Goal: Transaction & Acquisition: Purchase product/service

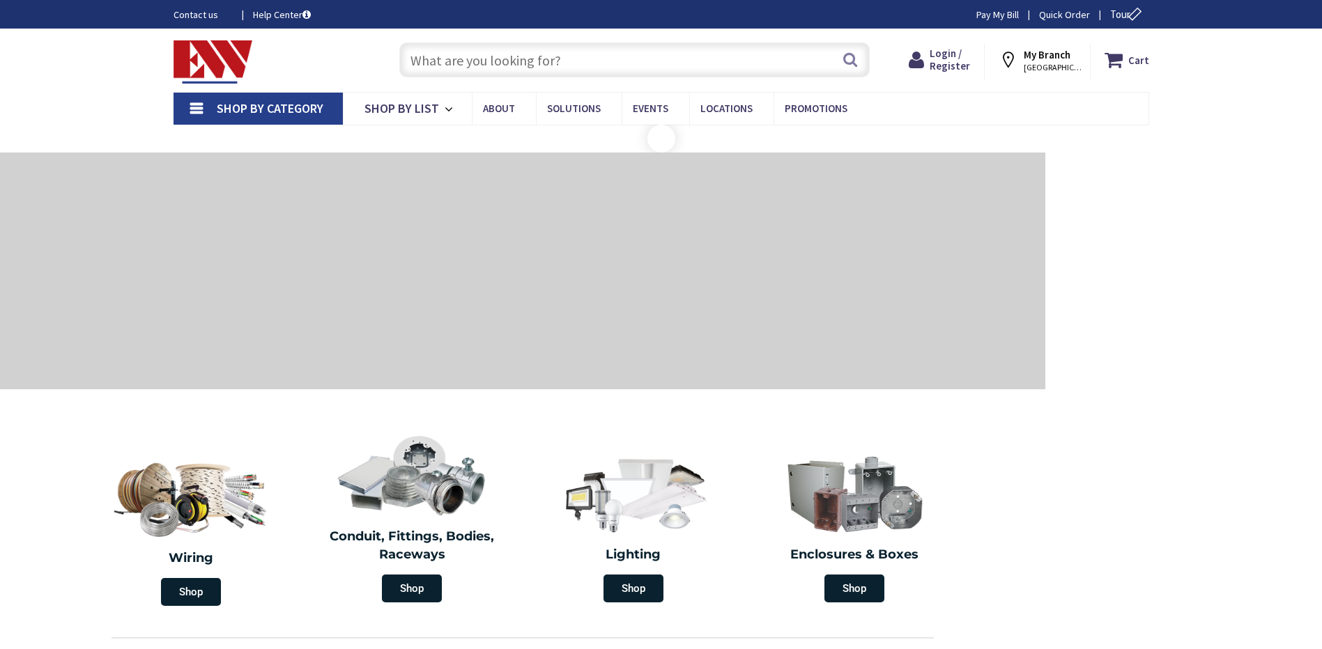
click at [566, 63] on input "text" at bounding box center [634, 59] width 470 height 35
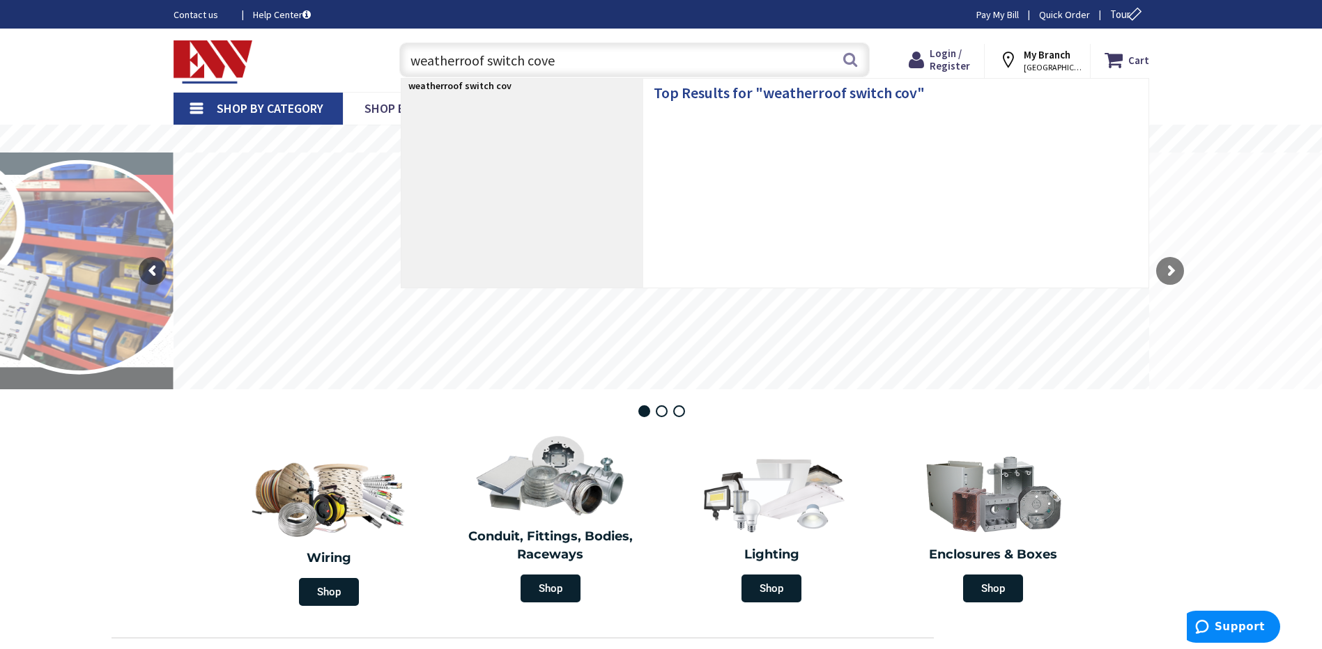
type input "weatherroof switch cover"
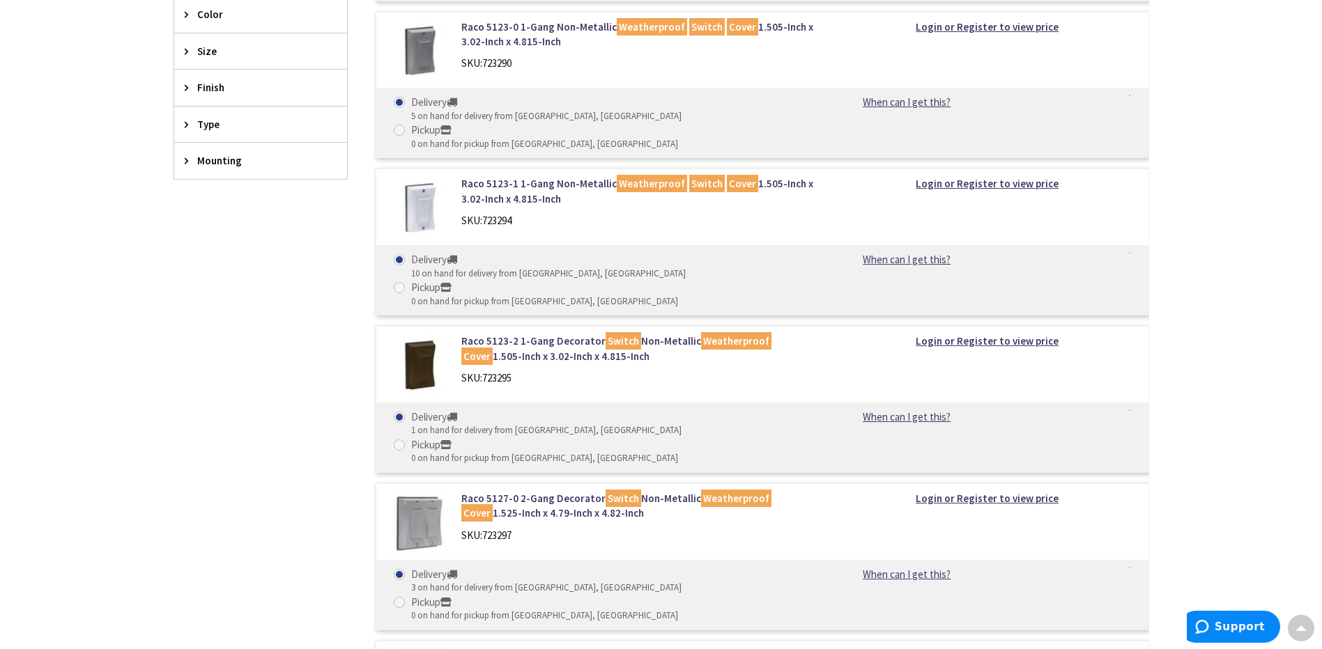
scroll to position [766, 0]
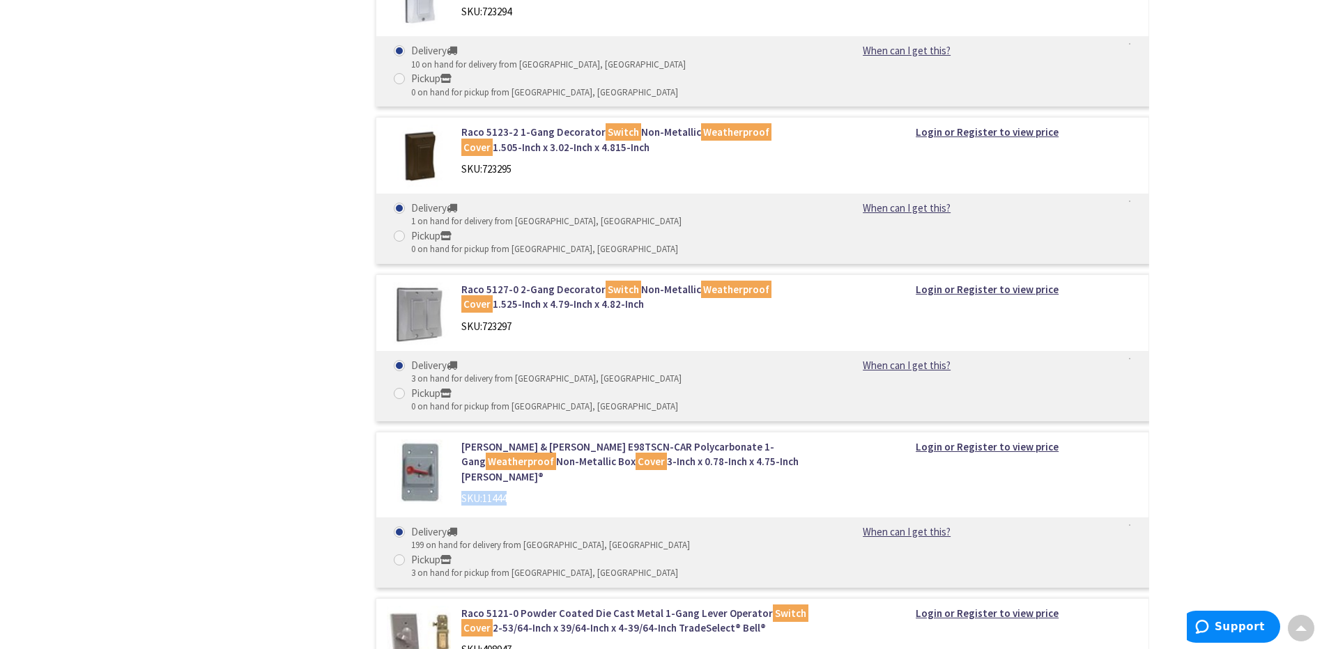
drag, startPoint x: 554, startPoint y: 363, endPoint x: 459, endPoint y: 346, distance: 96.2
click at [459, 440] on div "Thomas & Betts E98TSCN-CAR Polycarbonate 1-Gang Weatherproof Non-Metallic Box C…" at bounding box center [601, 477] width 450 height 74
drag, startPoint x: 459, startPoint y: 346, endPoint x: 470, endPoint y: 348, distance: 10.7
copy div "SKU: 11444"
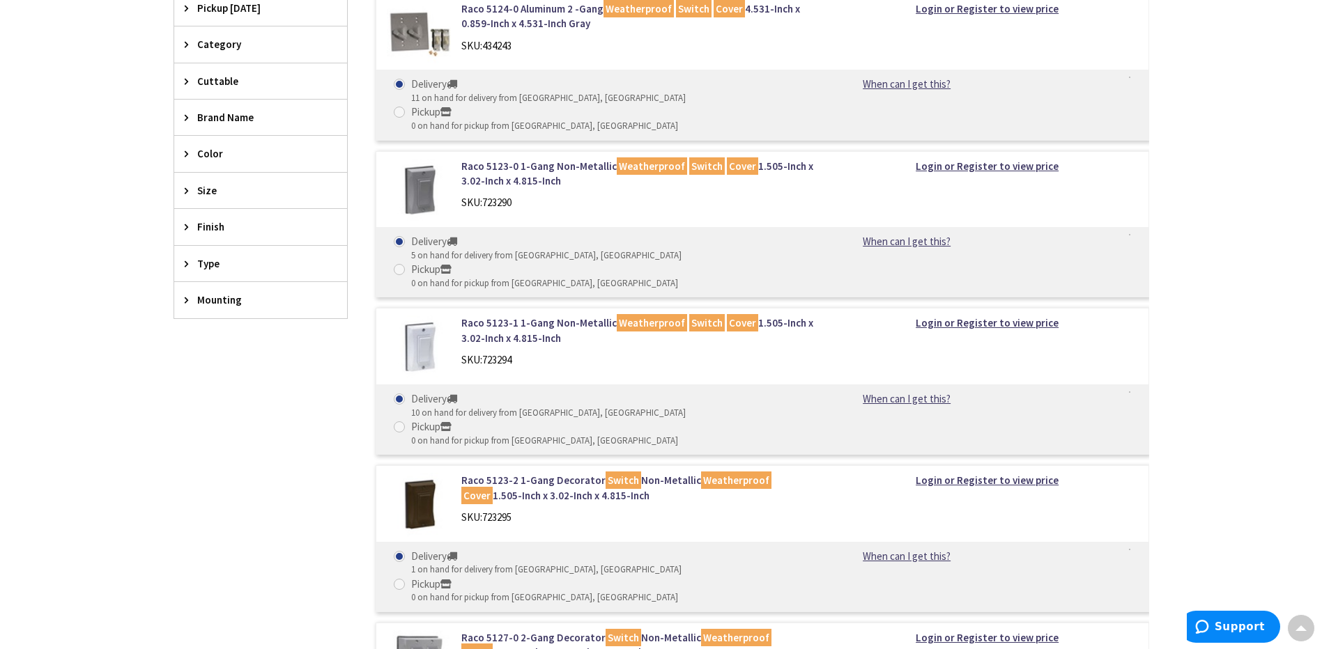
scroll to position [0, 0]
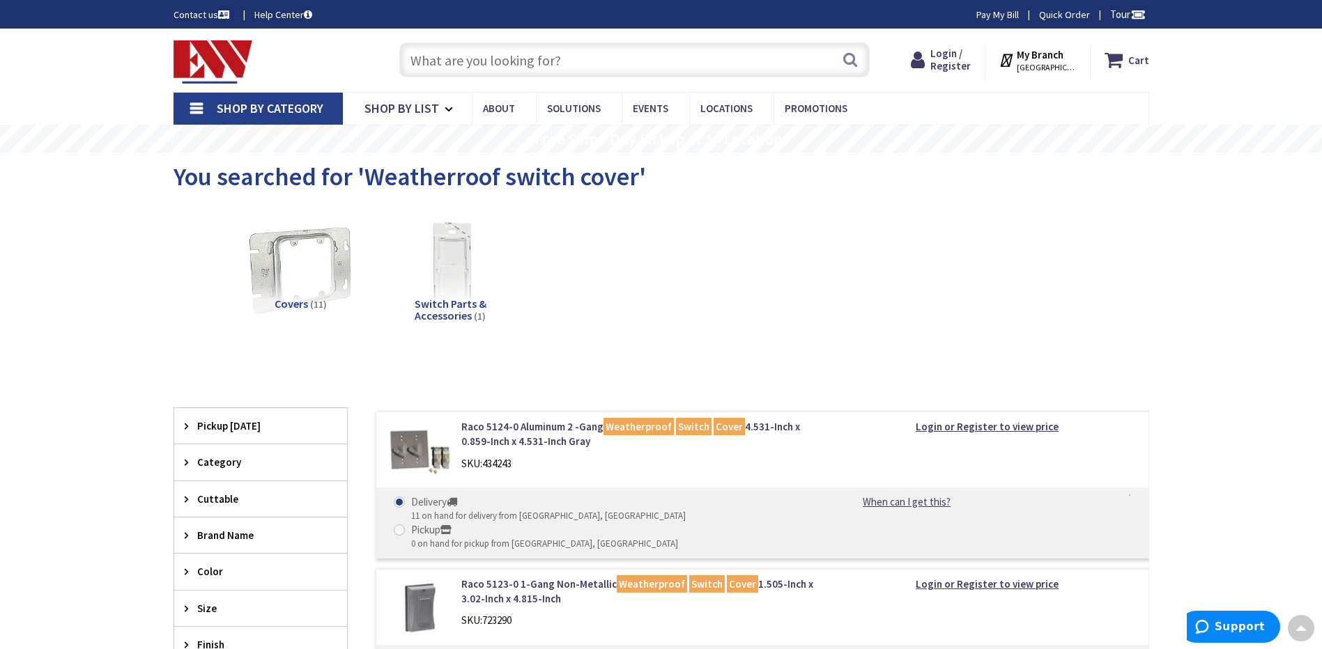
drag, startPoint x: 376, startPoint y: 592, endPoint x: 439, endPoint y: 414, distance: 189.3
click at [482, 77] on input "text" at bounding box center [634, 59] width 470 height 35
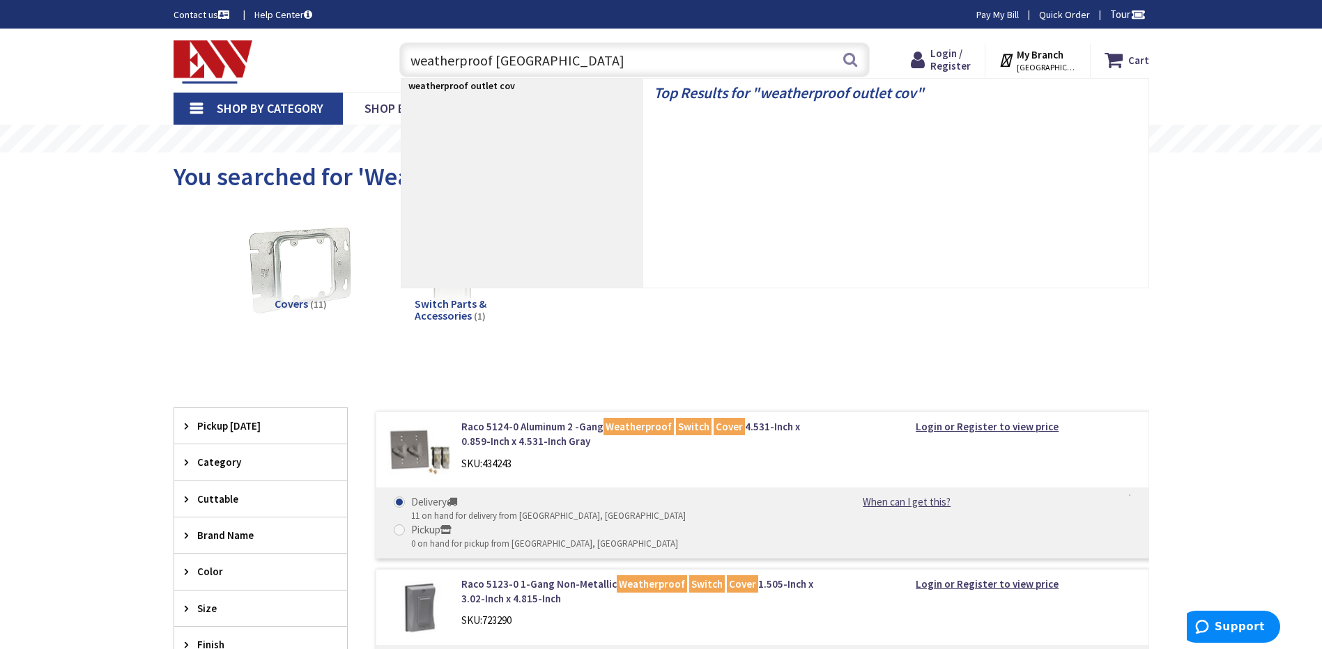
type input "weatherproof outlet cover"
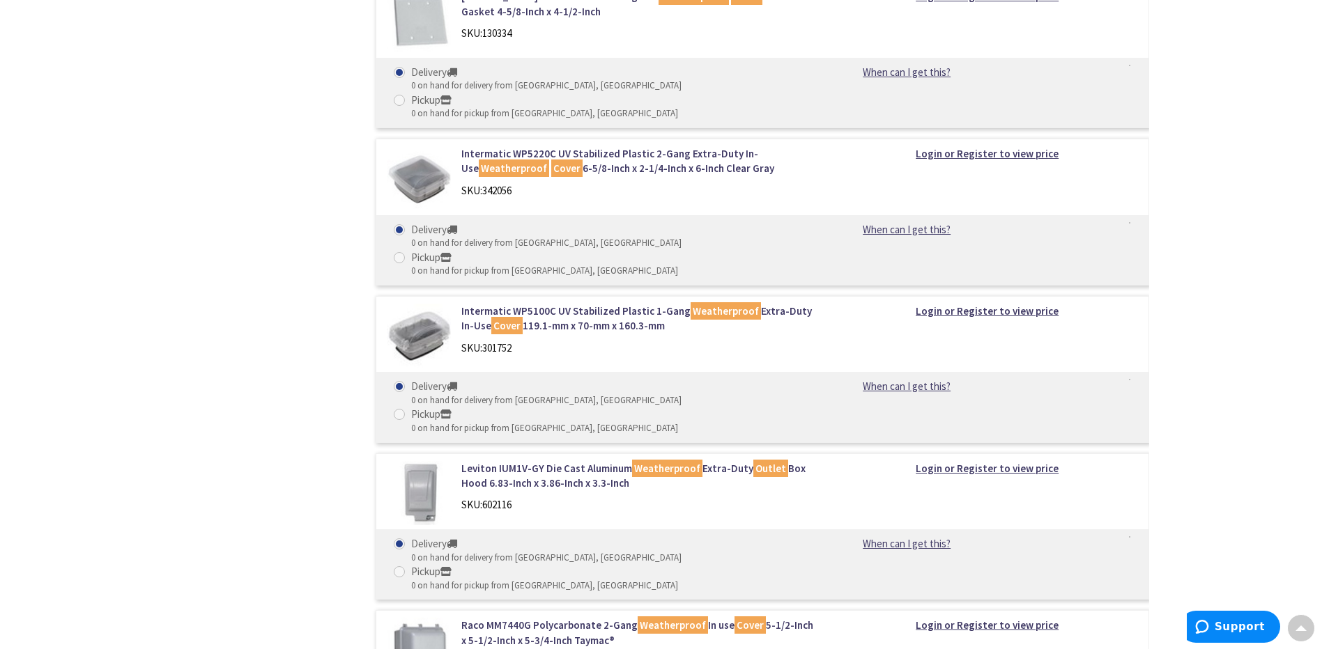
scroll to position [2836, 0]
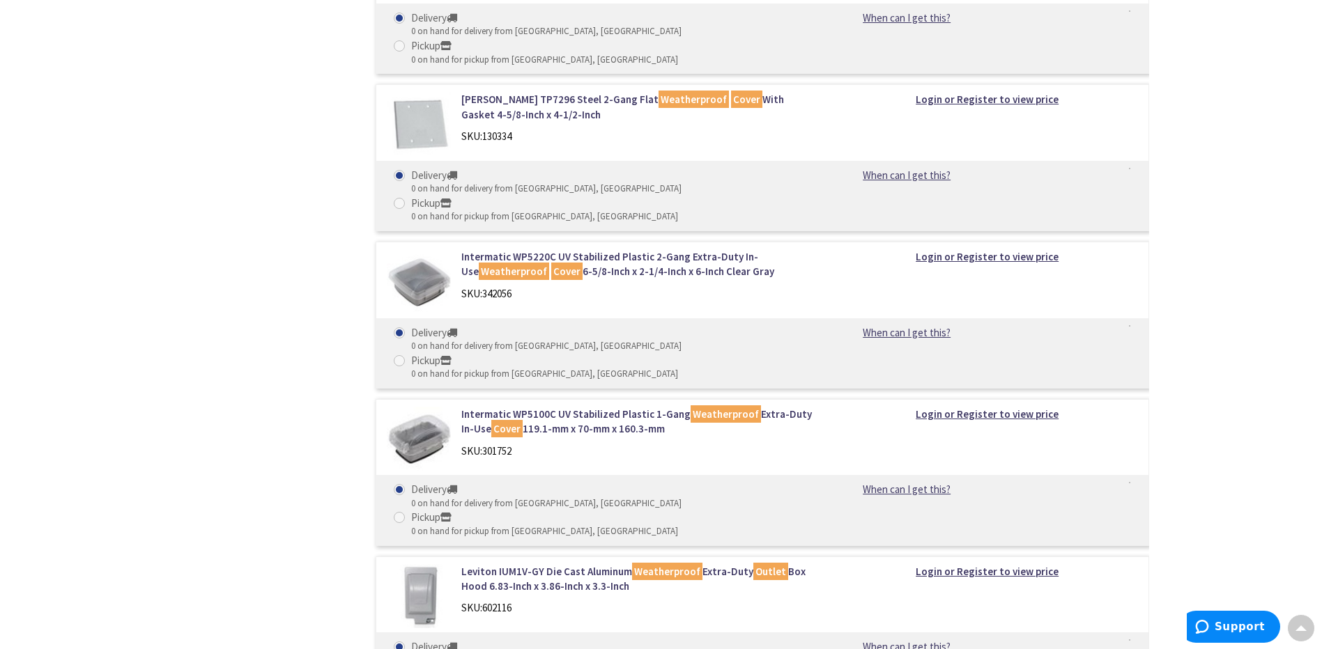
drag, startPoint x: 487, startPoint y: 307, endPoint x: 505, endPoint y: 218, distance: 90.3
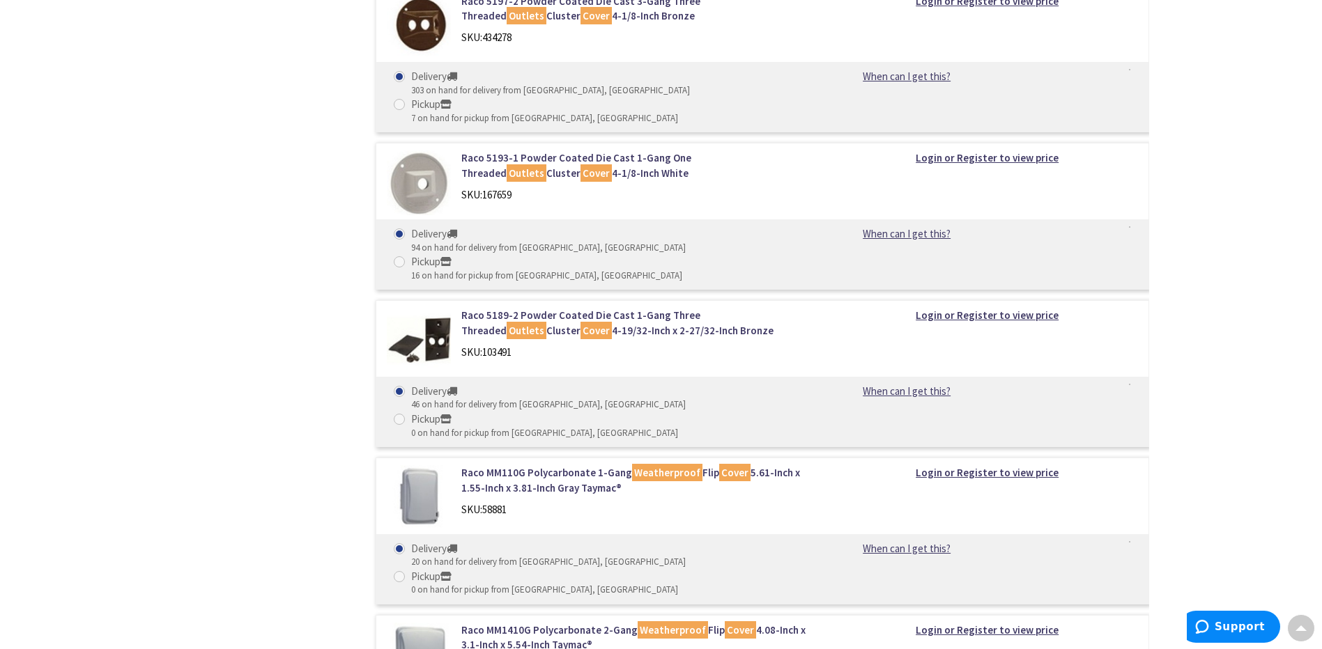
scroll to position [0, 0]
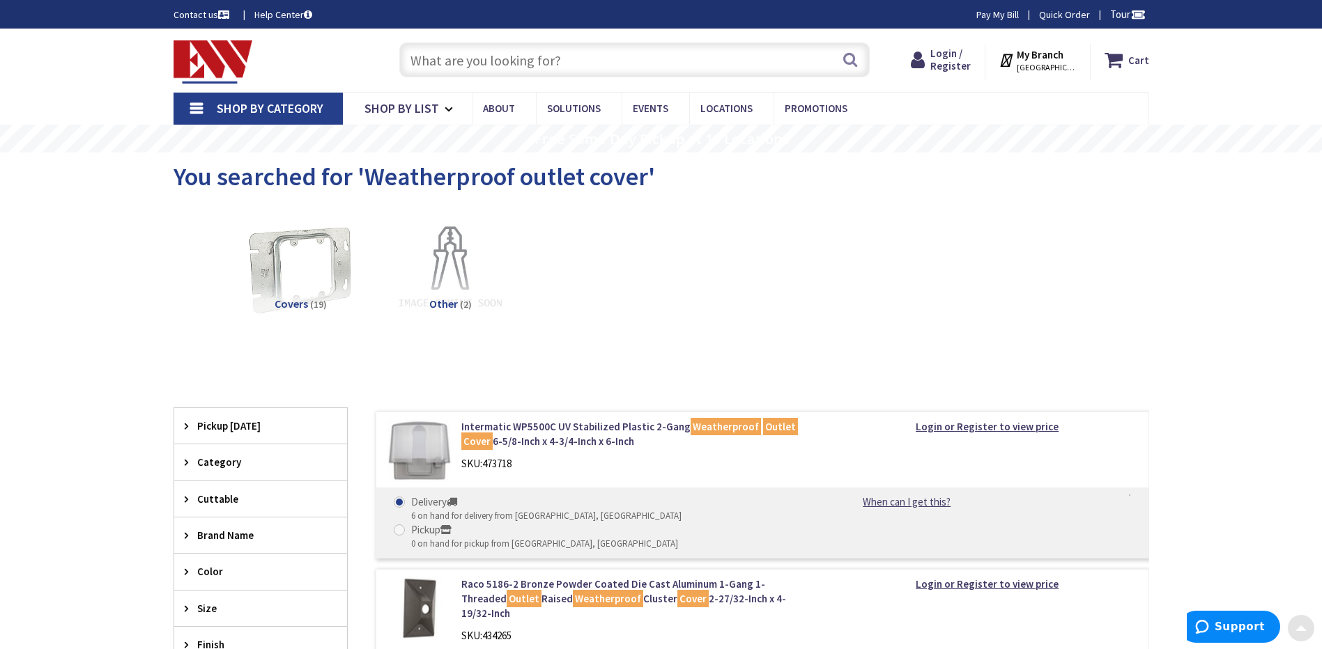
drag, startPoint x: 499, startPoint y: 318, endPoint x: 498, endPoint y: 93, distance: 225.0
drag, startPoint x: 548, startPoint y: 229, endPoint x: 556, endPoint y: 26, distance: 202.2
click at [507, 64] on input "text" at bounding box center [634, 59] width 470 height 35
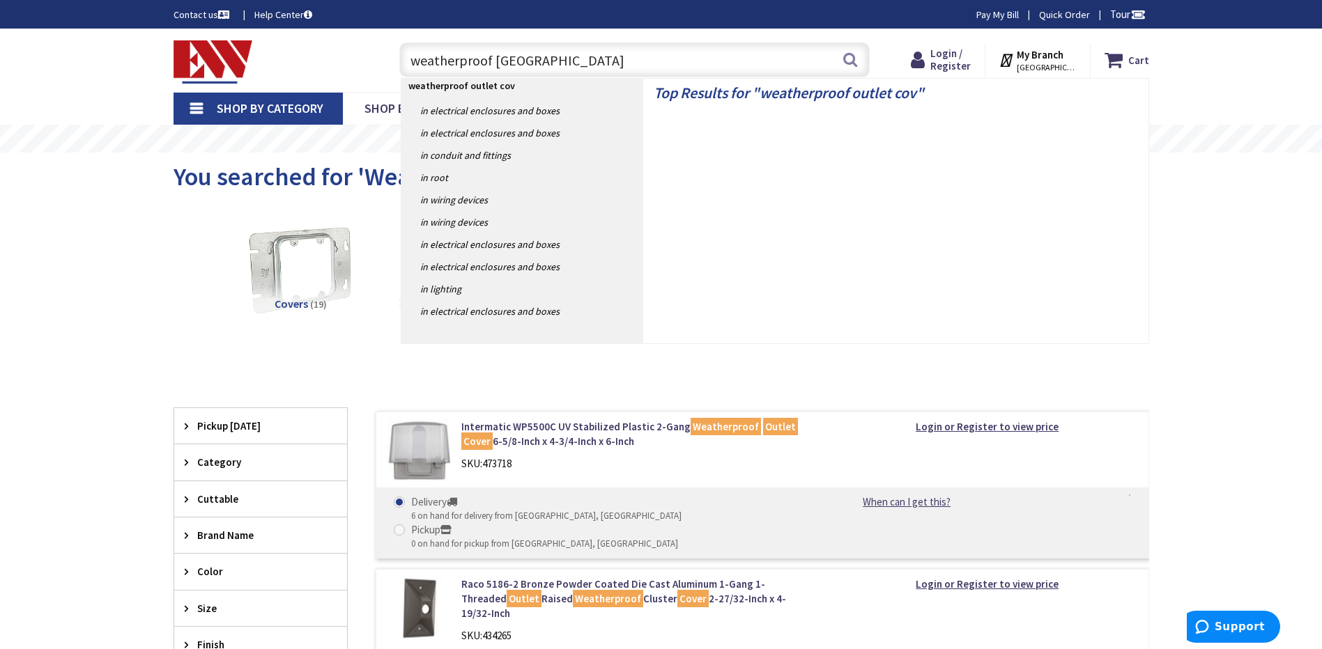
type input "weatherproof outlet cover"
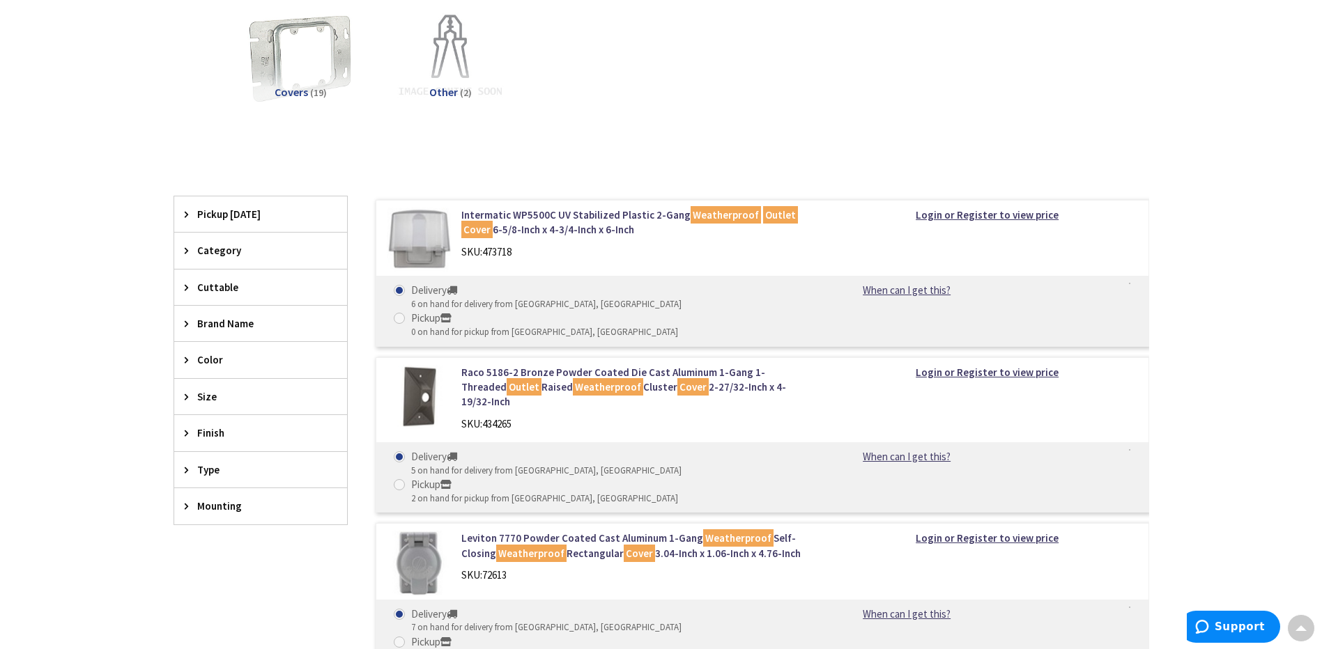
scroll to position [216, 0]
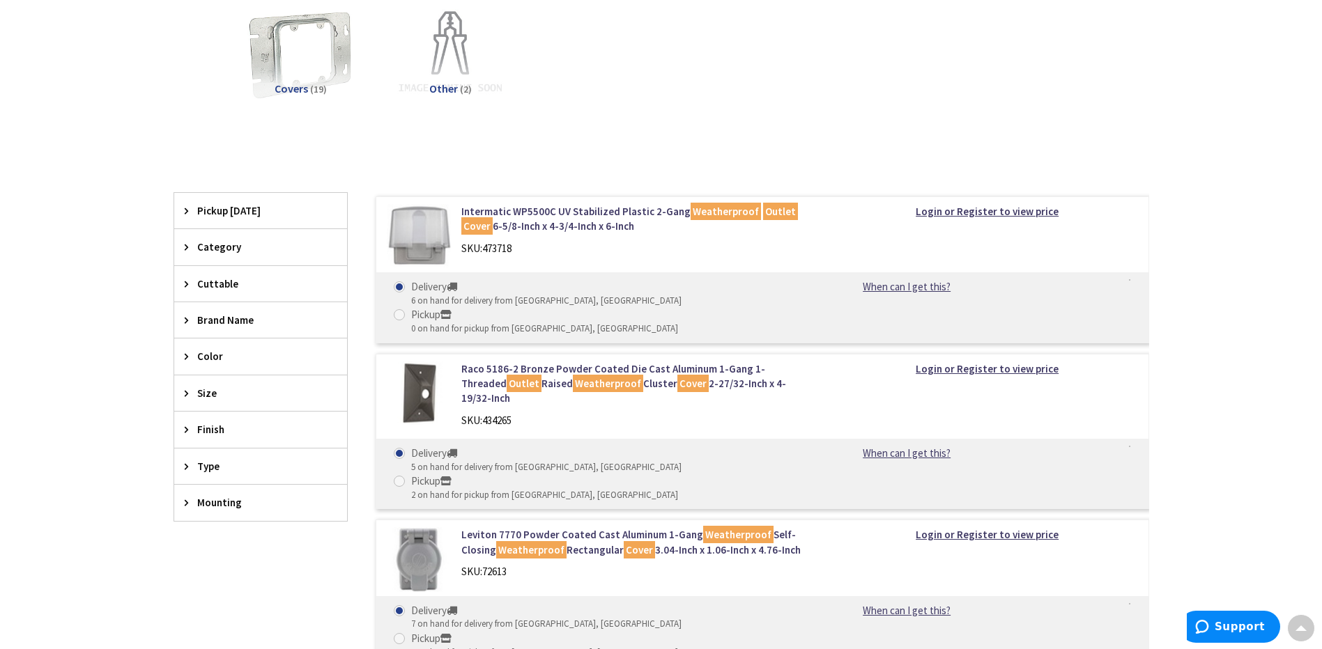
drag, startPoint x: 721, startPoint y: 293, endPoint x: 730, endPoint y: 311, distance: 19.6
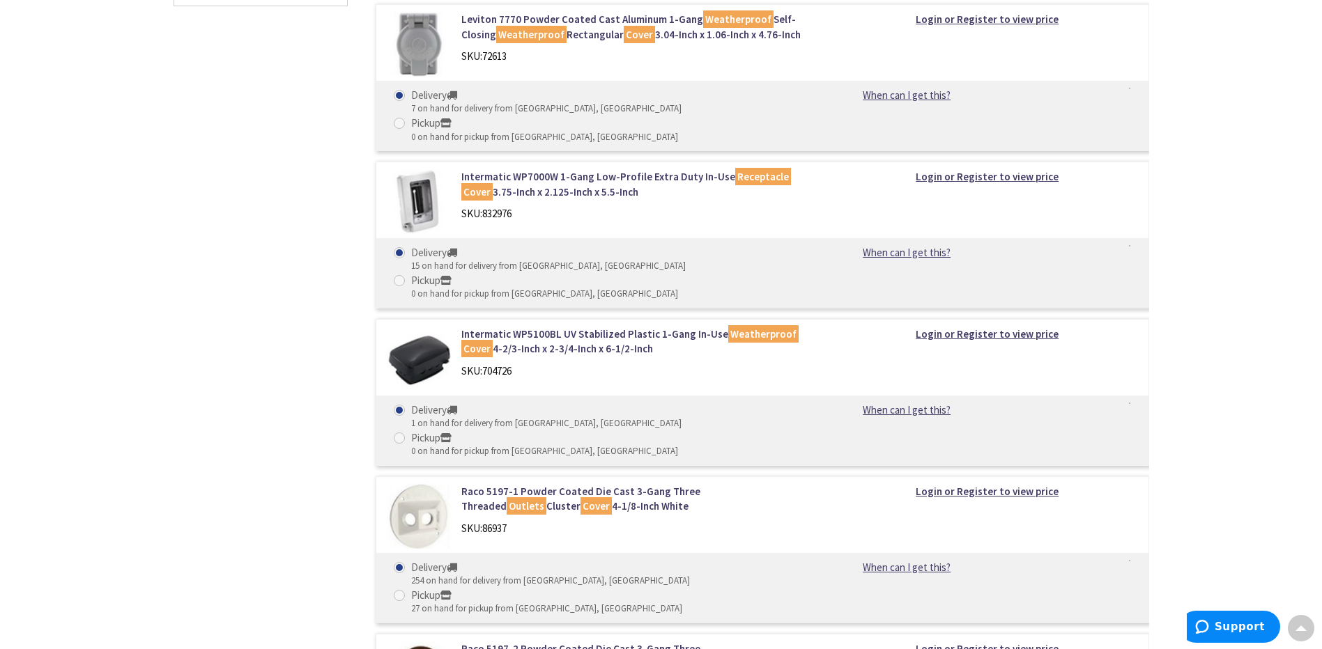
scroll to position [0, 0]
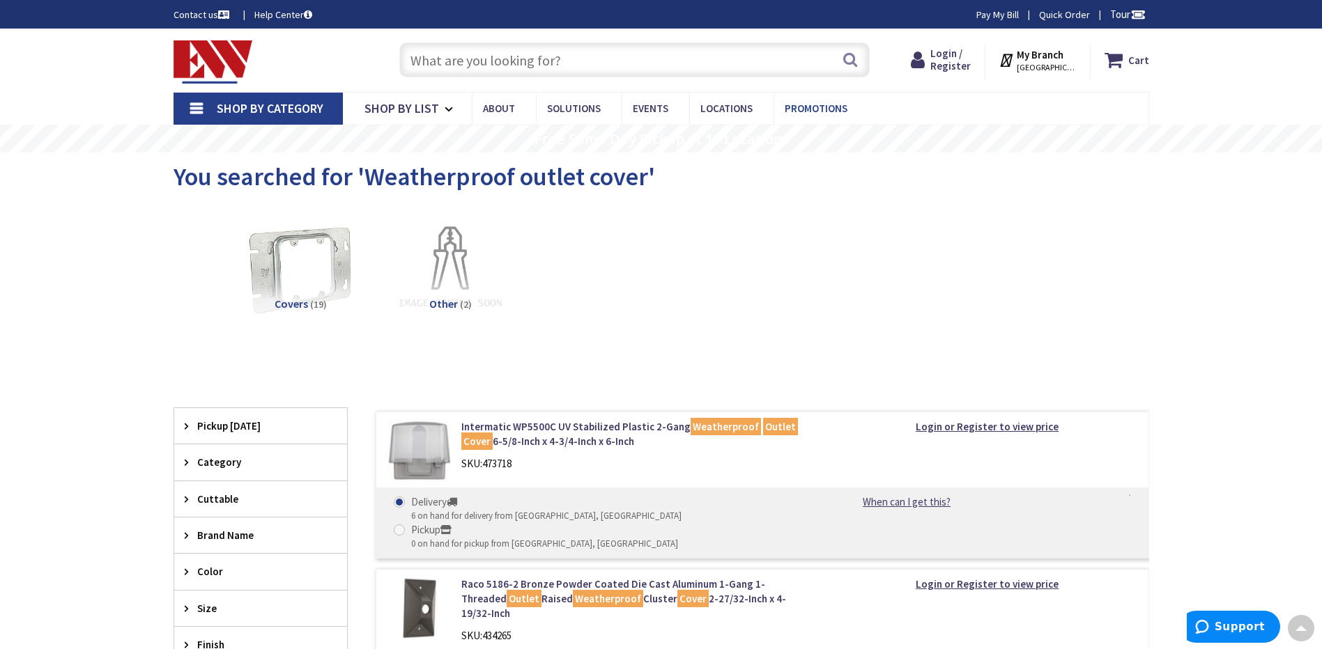
drag, startPoint x: 828, startPoint y: 463, endPoint x: 791, endPoint y: 107, distance: 357.2
click at [507, 56] on input "text" at bounding box center [634, 59] width 470 height 35
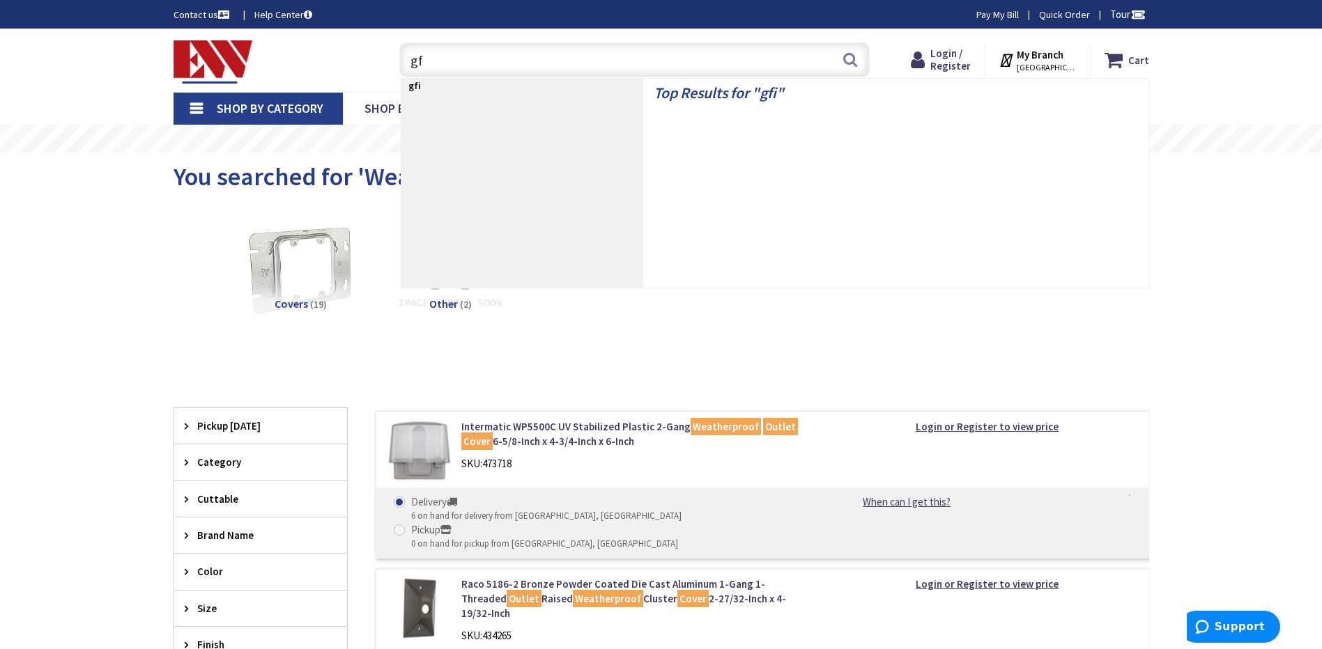
type input "g"
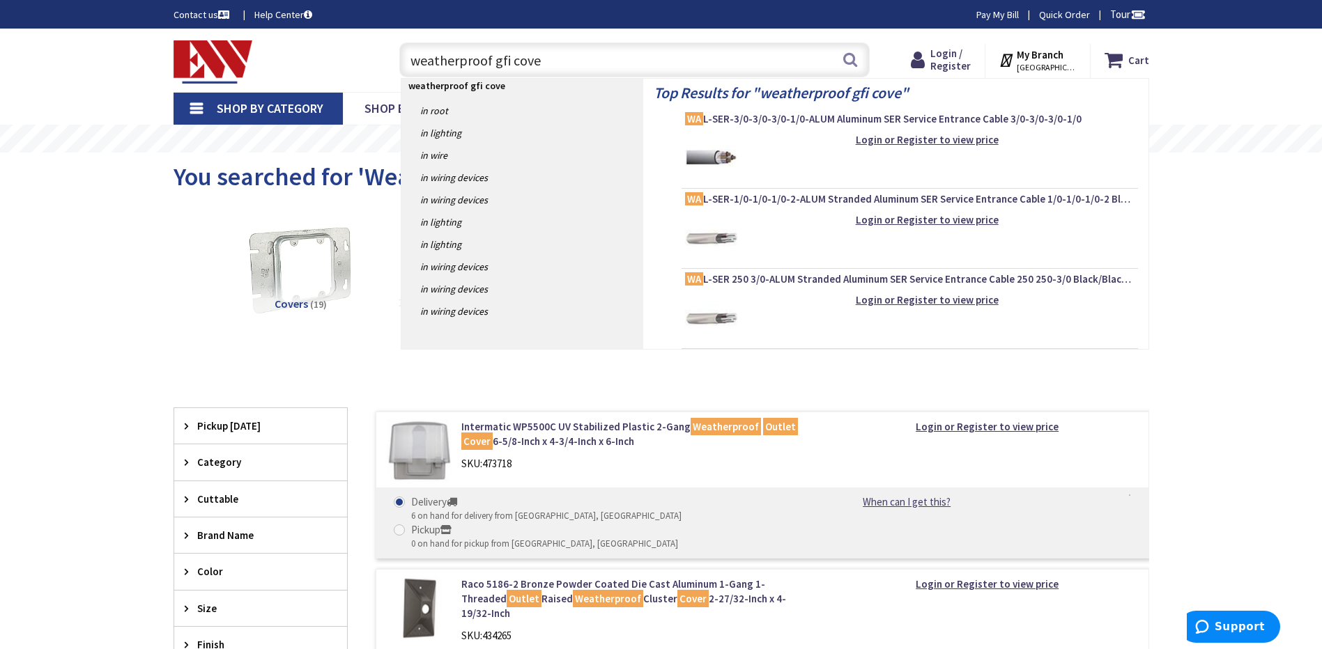
type input "weatherproof gfi cover"
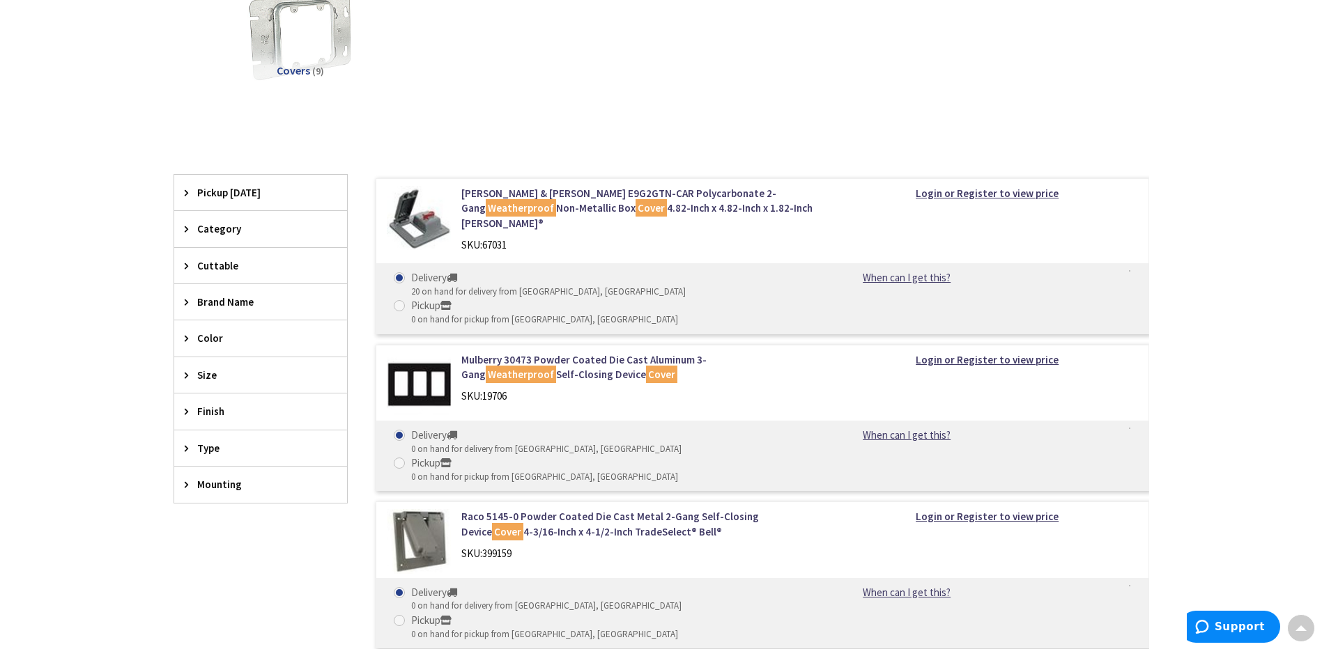
drag, startPoint x: 208, startPoint y: 20, endPoint x: 206, endPoint y: -14, distance: 33.5
